Goal: Download file/media

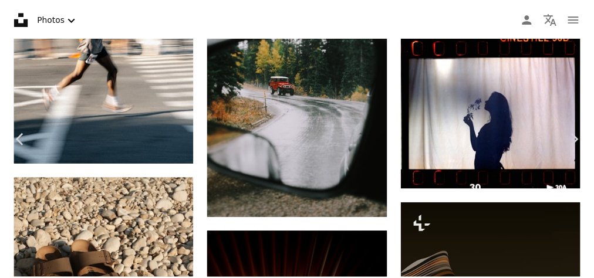
scroll to position [19943, 0]
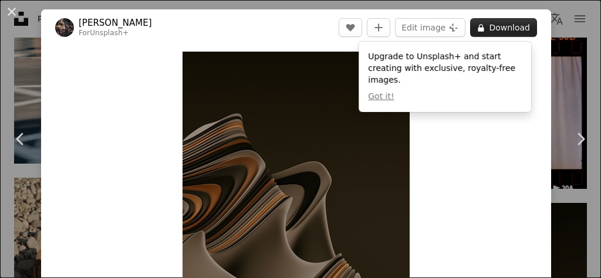
click at [506, 29] on button "A lock Download" at bounding box center [503, 27] width 67 height 19
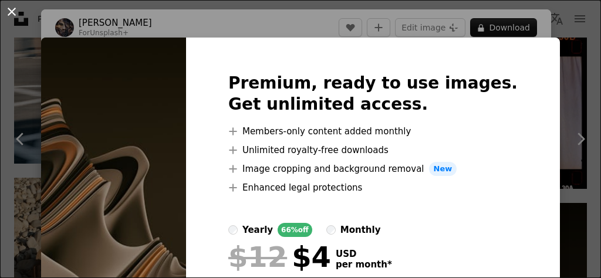
click at [12, 11] on button "An X shape" at bounding box center [12, 12] width 14 height 14
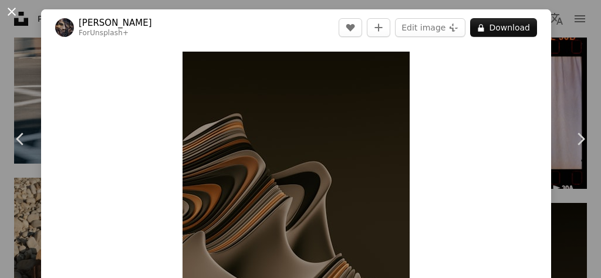
click at [8, 9] on button "An X shape" at bounding box center [12, 12] width 14 height 14
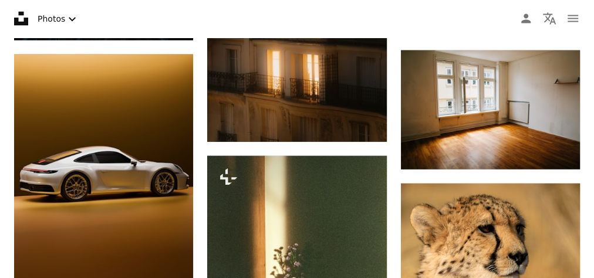
scroll to position [25842, 0]
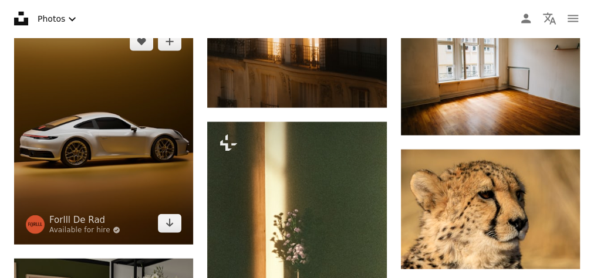
click at [120, 101] on img at bounding box center [103, 133] width 179 height 224
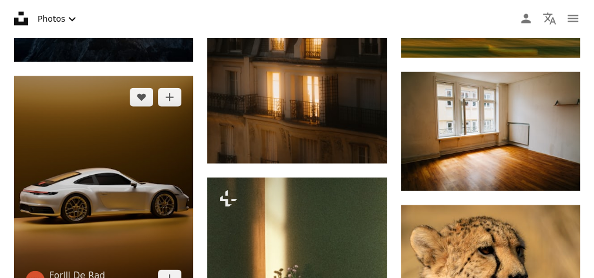
scroll to position [25762, 0]
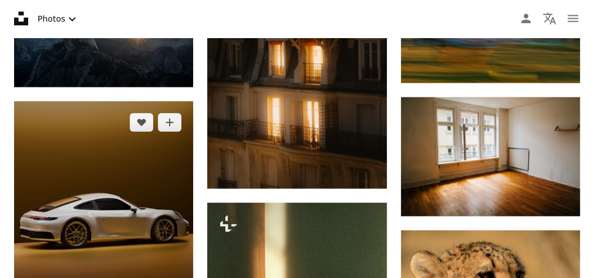
click at [125, 131] on img at bounding box center [103, 213] width 179 height 224
click at [146, 151] on img at bounding box center [103, 213] width 179 height 224
click at [117, 126] on img at bounding box center [103, 213] width 179 height 224
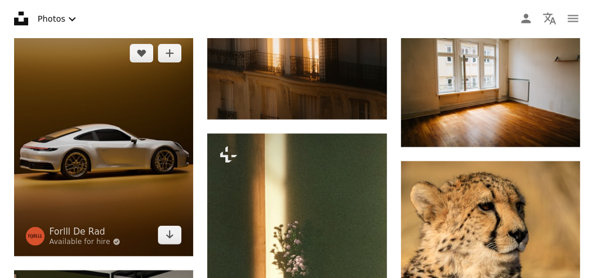
scroll to position [25855, 0]
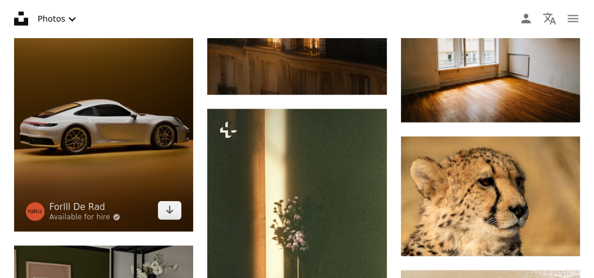
click at [124, 94] on img at bounding box center [103, 120] width 179 height 224
click at [172, 203] on icon "Arrow pointing down" at bounding box center [169, 210] width 9 height 14
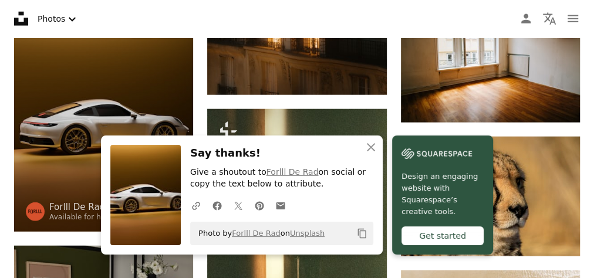
click at [138, 94] on img at bounding box center [103, 120] width 179 height 224
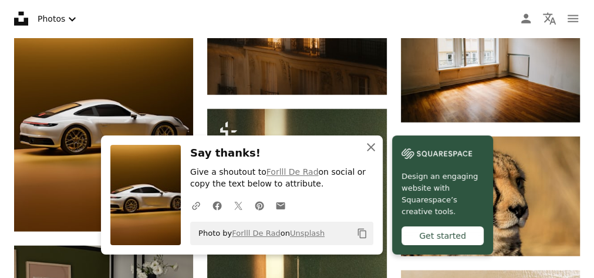
click at [374, 153] on icon "An X shape" at bounding box center [371, 147] width 14 height 14
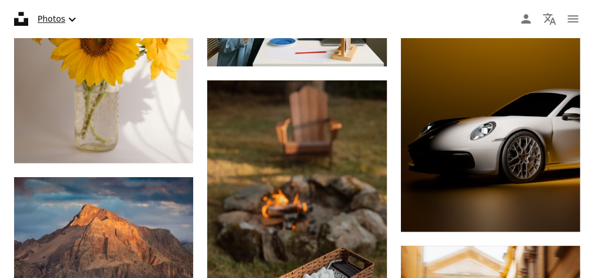
scroll to position [35709, 0]
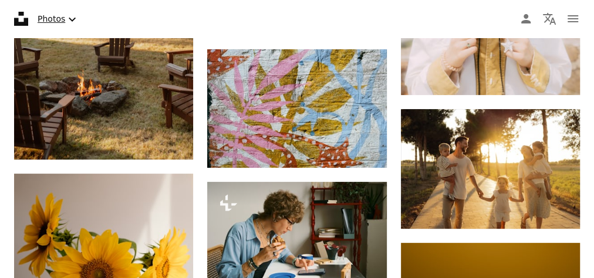
click at [69, 19] on icon "Select asset type" at bounding box center [72, 19] width 7 height 4
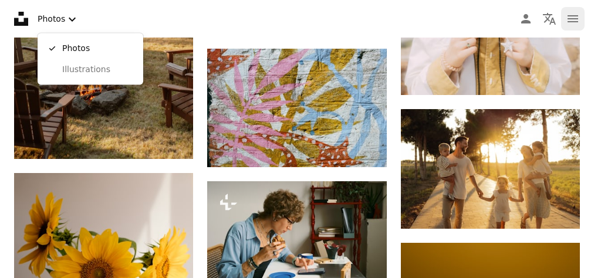
click at [574, 18] on body "Unsplash logo Unsplash Home A photo Pen Tool A compass A stack of folders Downl…" at bounding box center [297, 139] width 594 height 278
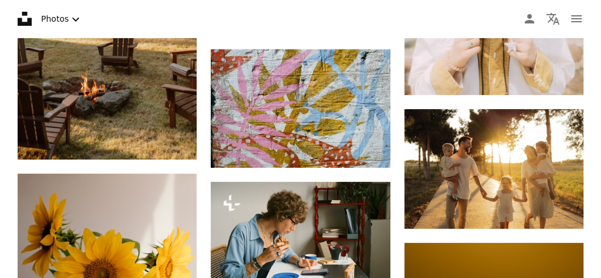
scroll to position [44719, 0]
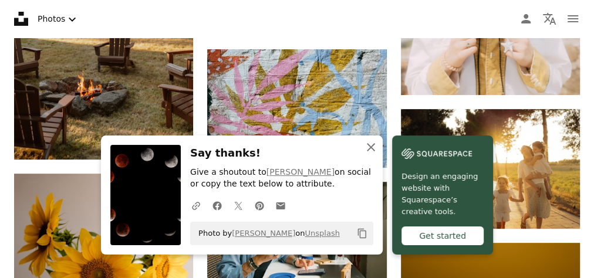
click at [372, 145] on icon "button" at bounding box center [371, 147] width 8 height 8
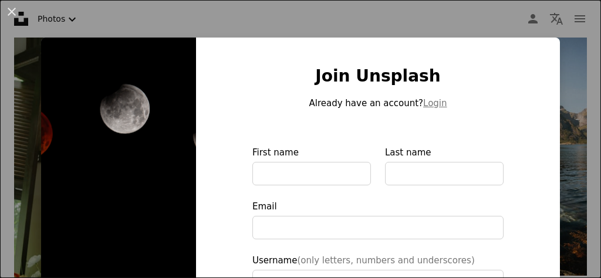
drag, startPoint x: 159, startPoint y: 56, endPoint x: 166, endPoint y: 55, distance: 7.1
click at [159, 56] on img at bounding box center [118, 266] width 155 height 456
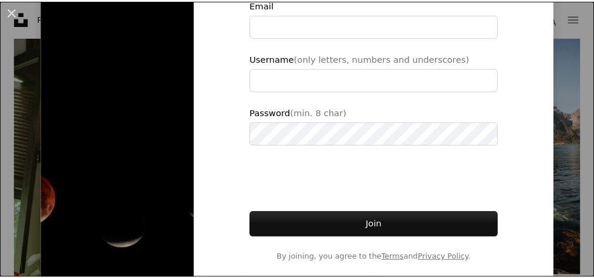
scroll to position [168, 0]
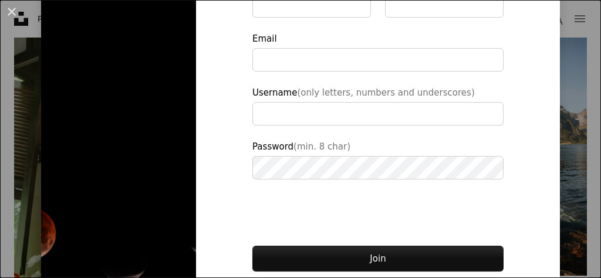
click at [148, 98] on img at bounding box center [118, 98] width 155 height 456
click at [8, 9] on button "An X shape" at bounding box center [12, 12] width 14 height 14
click at [9, 8] on nav "Unsplash logo Unsplash Home A photo Pen Tool A compass A stack of folders Downl…" at bounding box center [300, 19] width 601 height 38
click at [9, 13] on nav "Unsplash logo Unsplash Home A photo Pen Tool A compass A stack of folders Downl…" at bounding box center [300, 19] width 601 height 38
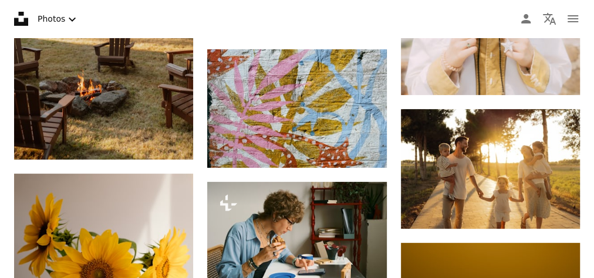
scroll to position [44719, 0]
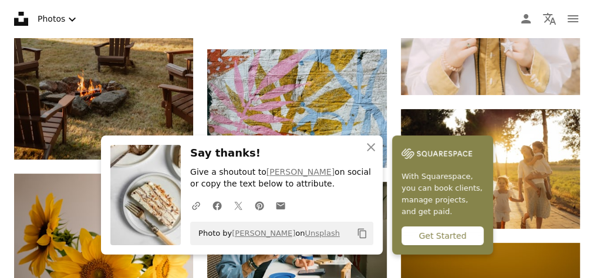
drag, startPoint x: 375, startPoint y: 148, endPoint x: 323, endPoint y: 107, distance: 66.9
click at [369, 145] on icon "An X shape" at bounding box center [371, 147] width 14 height 14
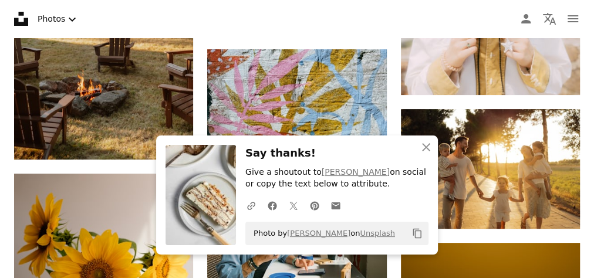
click at [433, 148] on button "An X shape Close" at bounding box center [425, 146] width 23 height 23
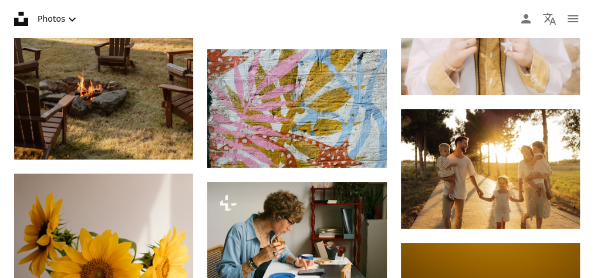
scroll to position [44719, 0]
